Goal: Find specific page/section: Find specific page/section

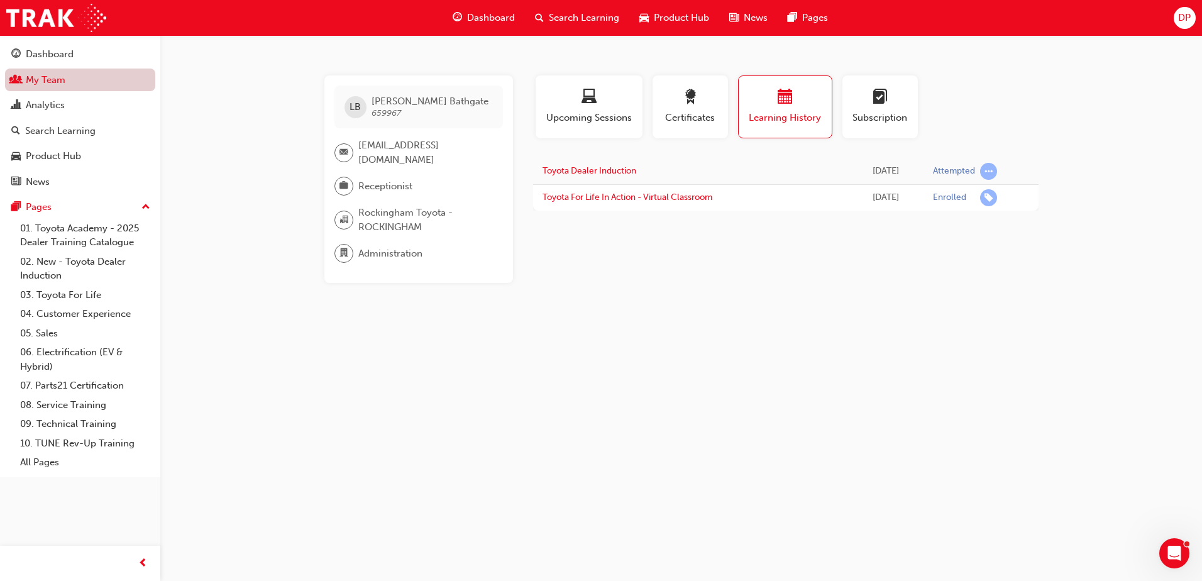
click at [60, 83] on link "My Team" at bounding box center [80, 80] width 150 height 23
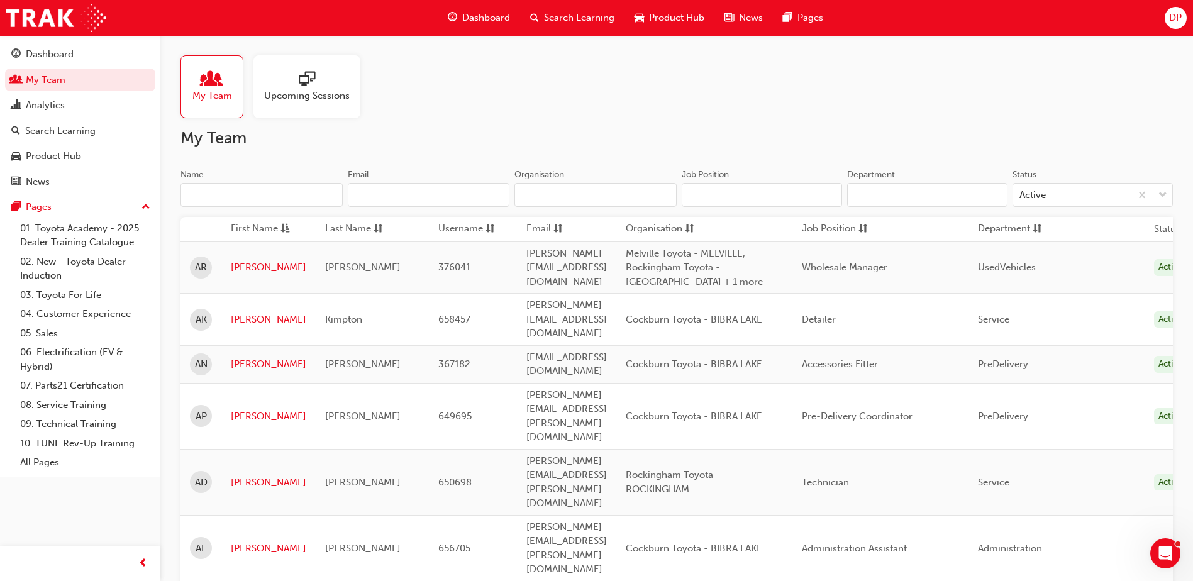
click at [223, 194] on input "Name" at bounding box center [261, 195] width 162 height 24
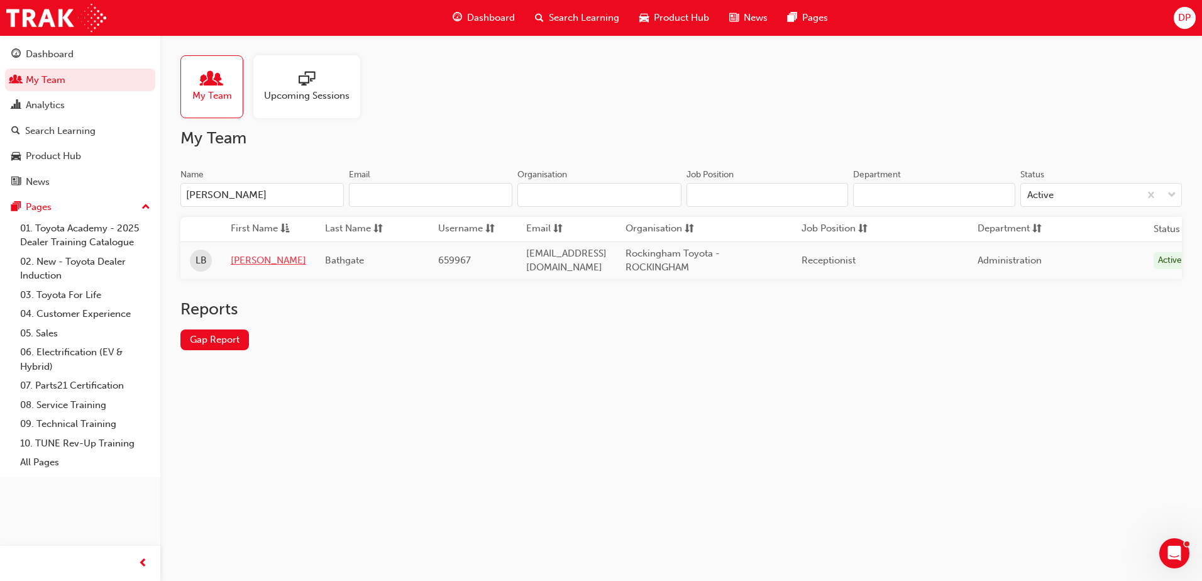
type input "[PERSON_NAME]"
click at [240, 265] on link "[PERSON_NAME]" at bounding box center [268, 260] width 75 height 14
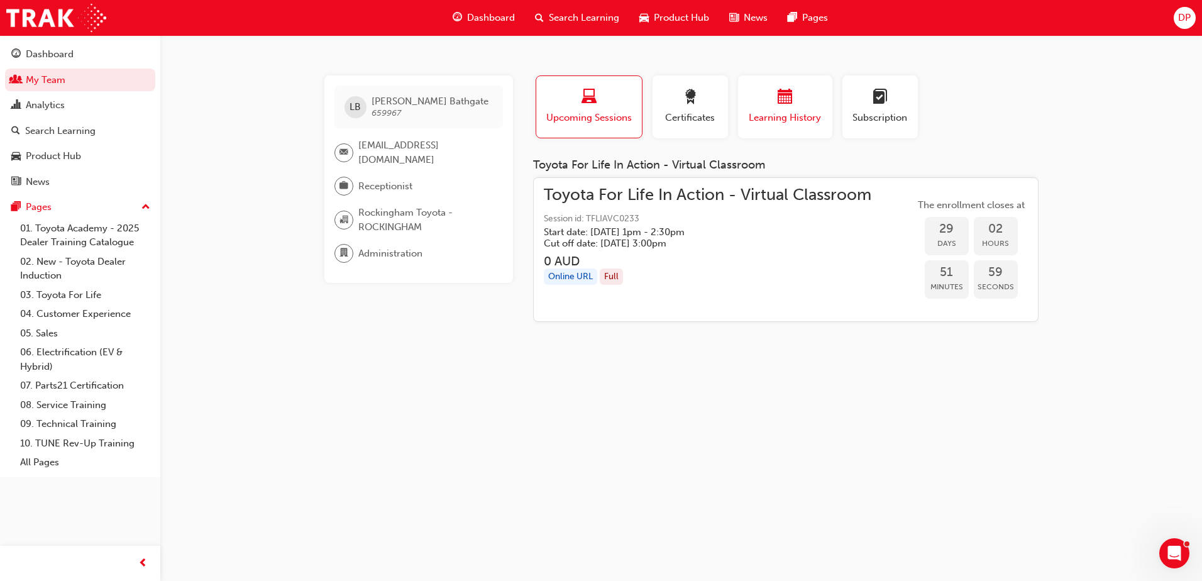
click at [765, 102] on div "button" at bounding box center [785, 98] width 75 height 19
